Goal: Information Seeking & Learning: Learn about a topic

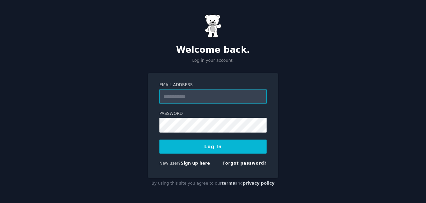
type input "**********"
click at [213, 147] on button "Log In" at bounding box center [213, 146] width 107 height 14
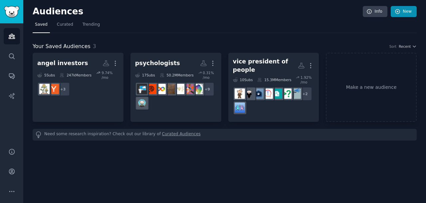
click at [408, 9] on link "New" at bounding box center [404, 11] width 26 height 11
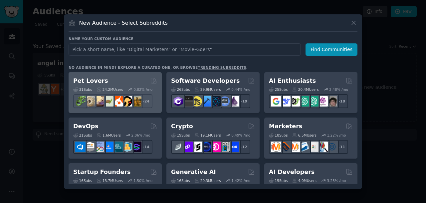
scroll to position [-2, 0]
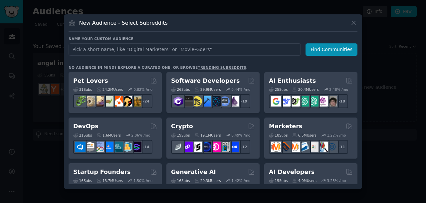
click at [157, 49] on input "text" at bounding box center [185, 49] width 233 height 12
type input "mental health"
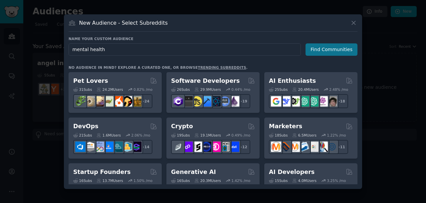
click at [324, 48] on button "Find Communities" at bounding box center [332, 49] width 52 height 12
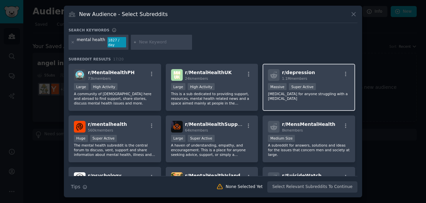
click at [302, 94] on p "Peer support for anyone struggling with a depressive disorder" at bounding box center [309, 95] width 82 height 9
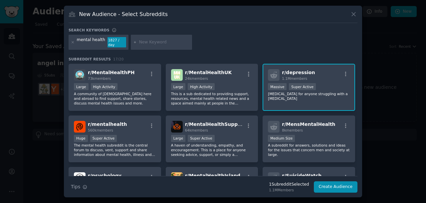
click at [355, 14] on icon at bounding box center [353, 14] width 7 height 7
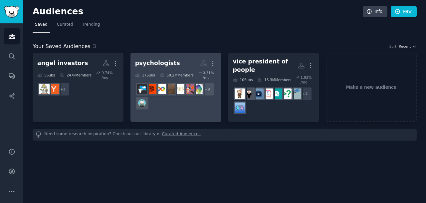
click at [181, 67] on h2 "psychologists Custom Audience More" at bounding box center [176, 63] width 82 height 12
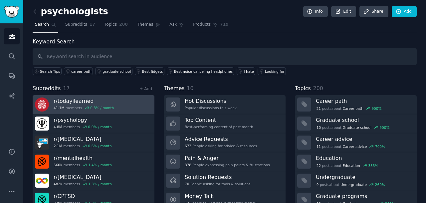
click at [114, 103] on link "r/ todayilearned 41.1M members 0.3 % / month" at bounding box center [94, 104] width 122 height 19
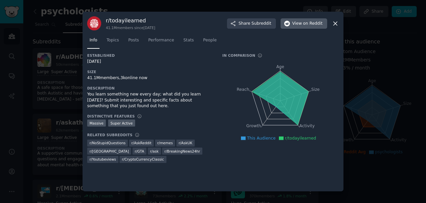
click at [308, 24] on span "on Reddit" at bounding box center [312, 24] width 19 height 6
click at [338, 24] on icon at bounding box center [335, 23] width 7 height 7
